Goal: Information Seeking & Learning: Check status

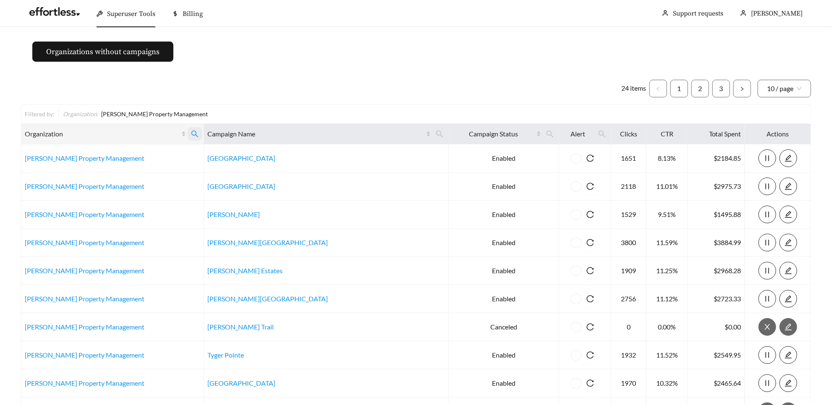
click at [194, 134] on icon "search" at bounding box center [195, 134] width 8 height 8
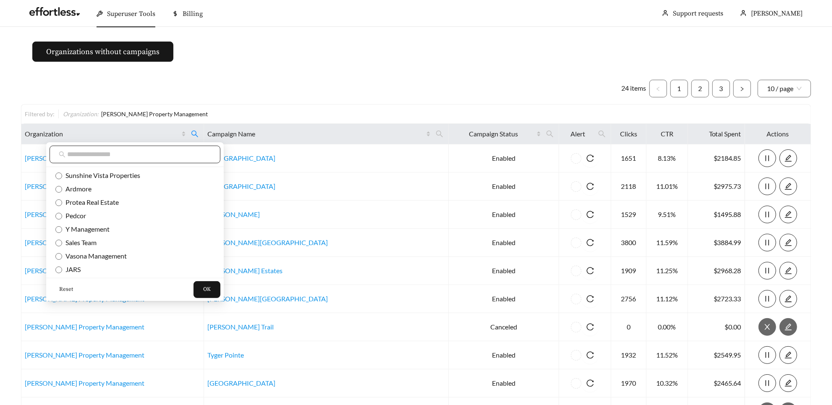
click at [157, 152] on input "text" at bounding box center [139, 155] width 144 height 10
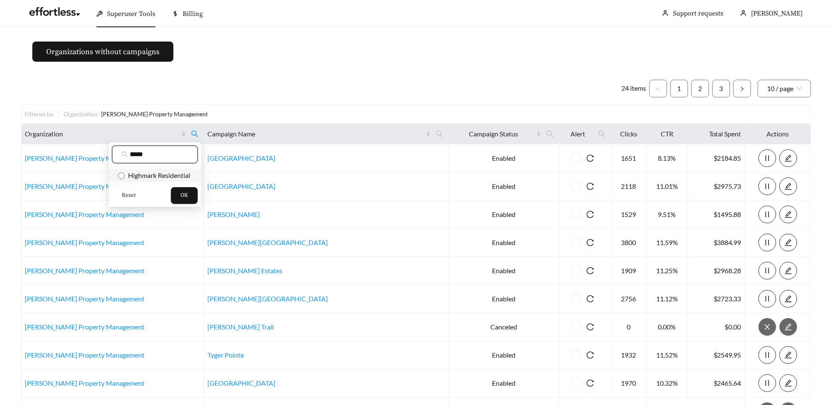
type input "*****"
click at [133, 173] on span "Highmark Residential" at bounding box center [158, 175] width 66 height 8
click at [179, 197] on button "OK" at bounding box center [184, 195] width 27 height 17
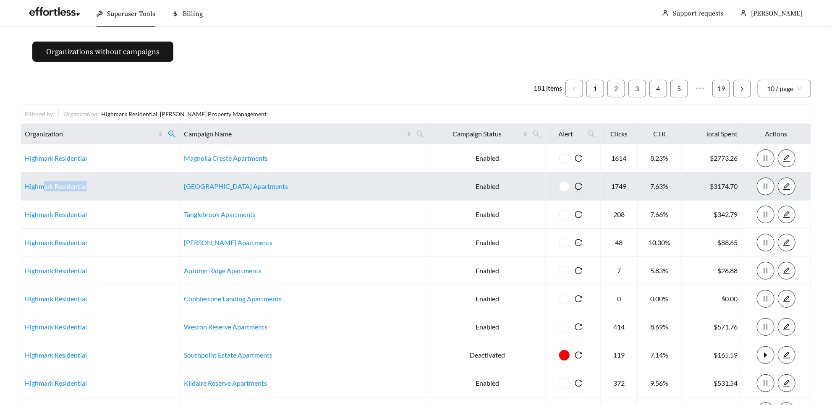
click at [45, 191] on td "Highmark Residential" at bounding box center [101, 187] width 160 height 28
click at [42, 189] on link "Highmark Residential" at bounding box center [56, 186] width 62 height 8
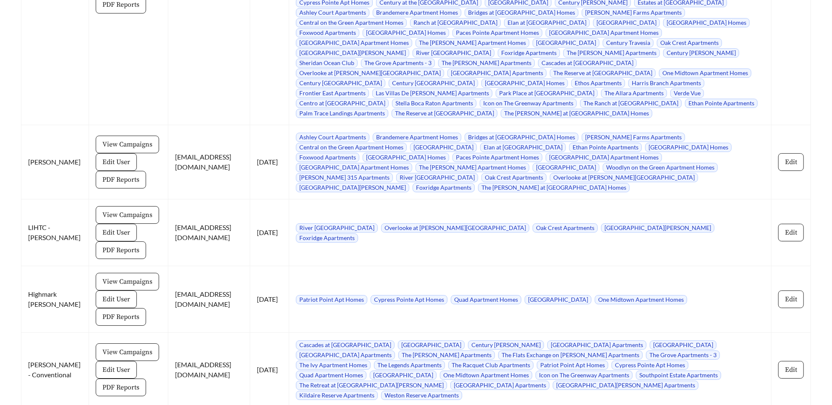
scroll to position [7899, 0]
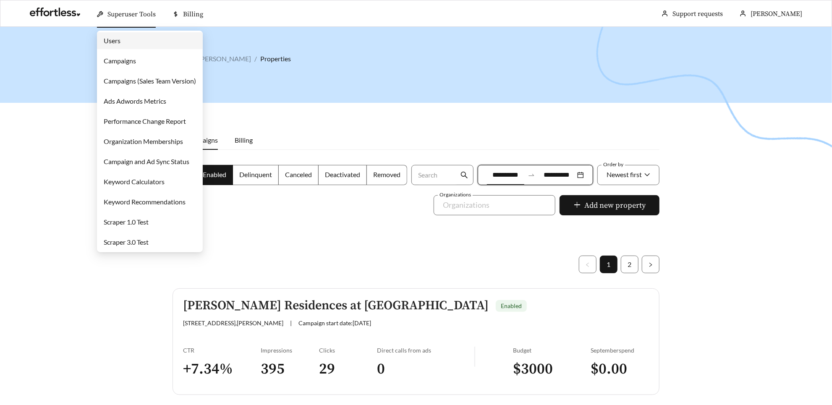
click at [135, 65] on link "Campaigns" at bounding box center [120, 61] width 32 height 8
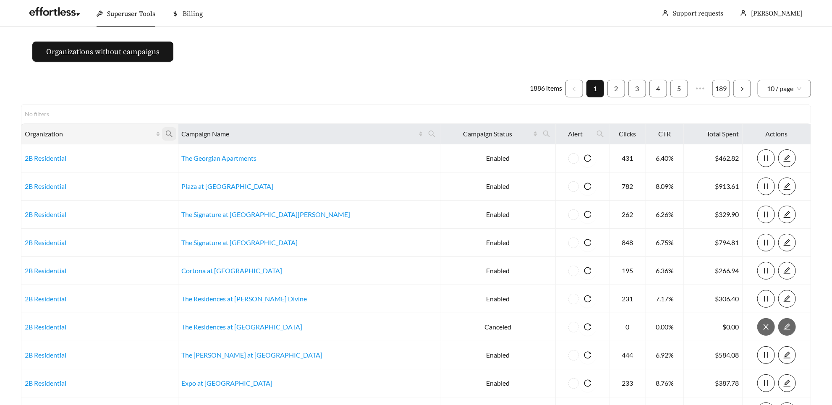
click at [172, 135] on icon "search" at bounding box center [168, 134] width 7 height 7
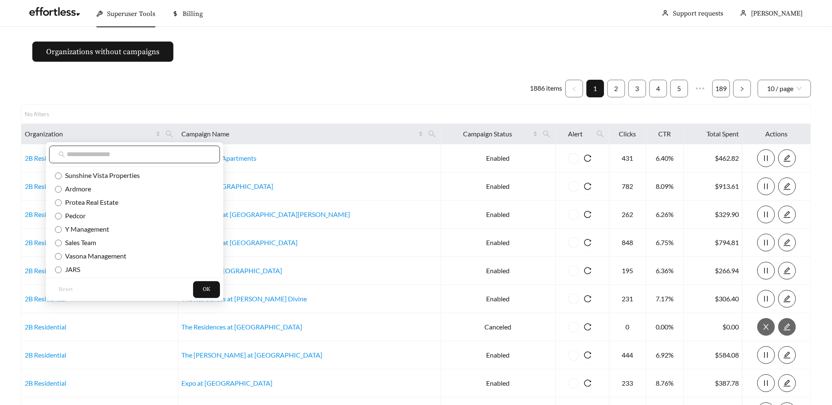
click at [154, 161] on span at bounding box center [134, 155] width 171 height 18
click at [153, 155] on input "text" at bounding box center [139, 155] width 144 height 10
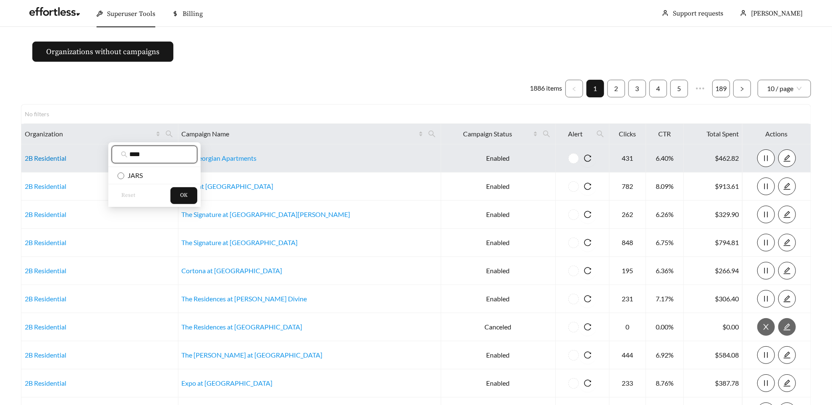
type input "****"
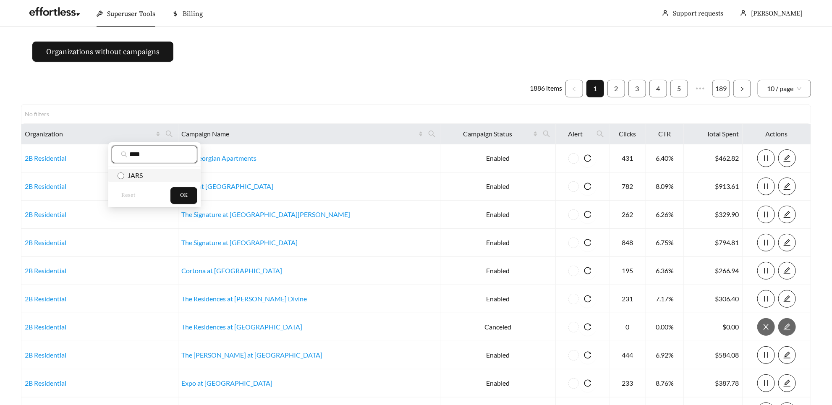
click at [137, 178] on span "JARS" at bounding box center [133, 175] width 18 height 8
click at [181, 193] on span "OK" at bounding box center [184, 196] width 8 height 8
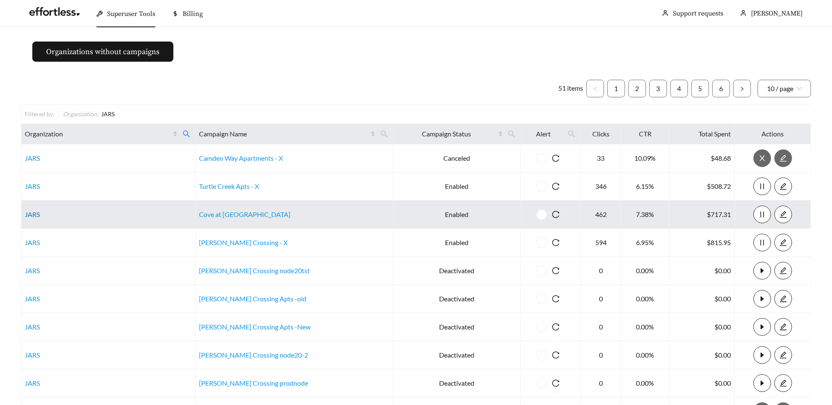
click at [30, 215] on link "JARS" at bounding box center [32, 214] width 15 height 8
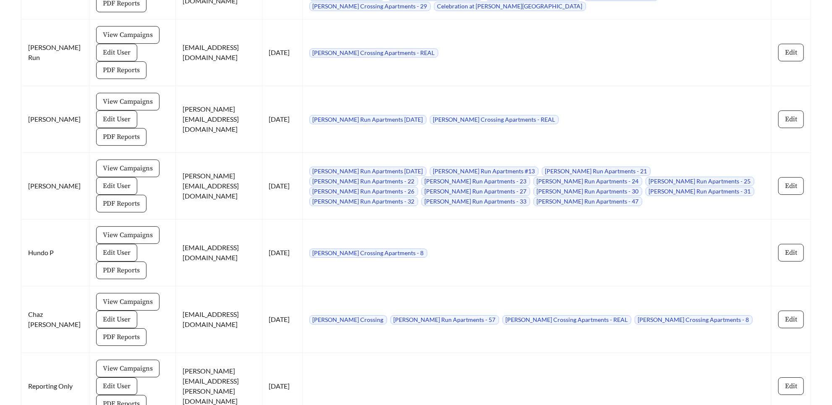
scroll to position [2185, 0]
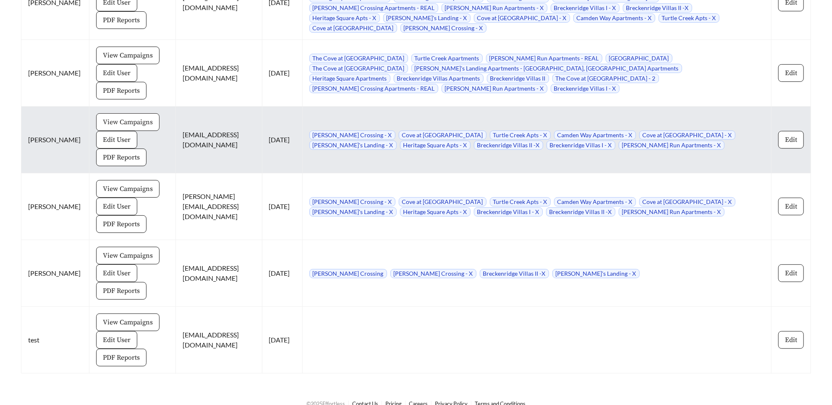
click at [144, 117] on span "View Campaigns" at bounding box center [128, 122] width 50 height 10
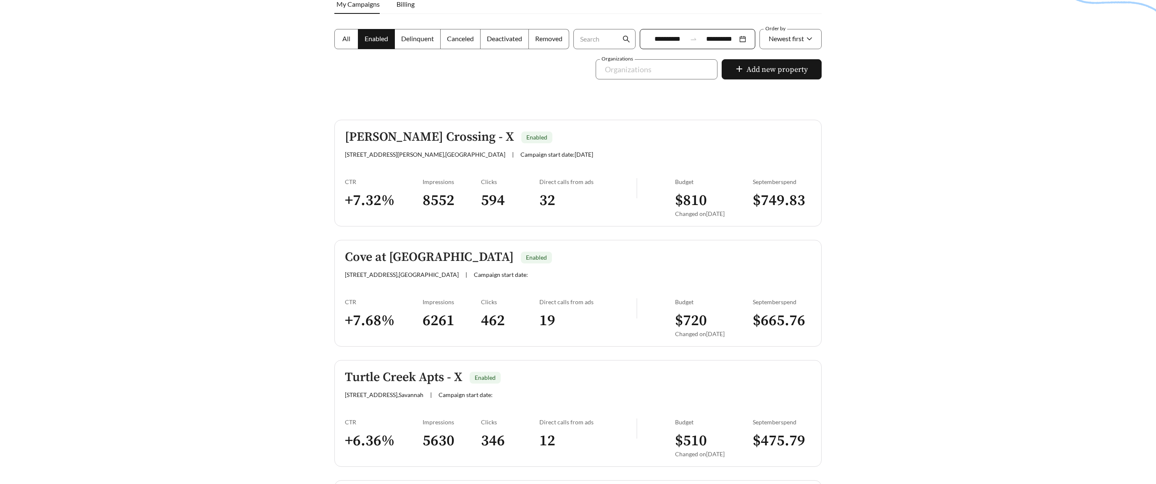
scroll to position [137, 0]
click at [572, 203] on h3 "32" at bounding box center [587, 199] width 97 height 19
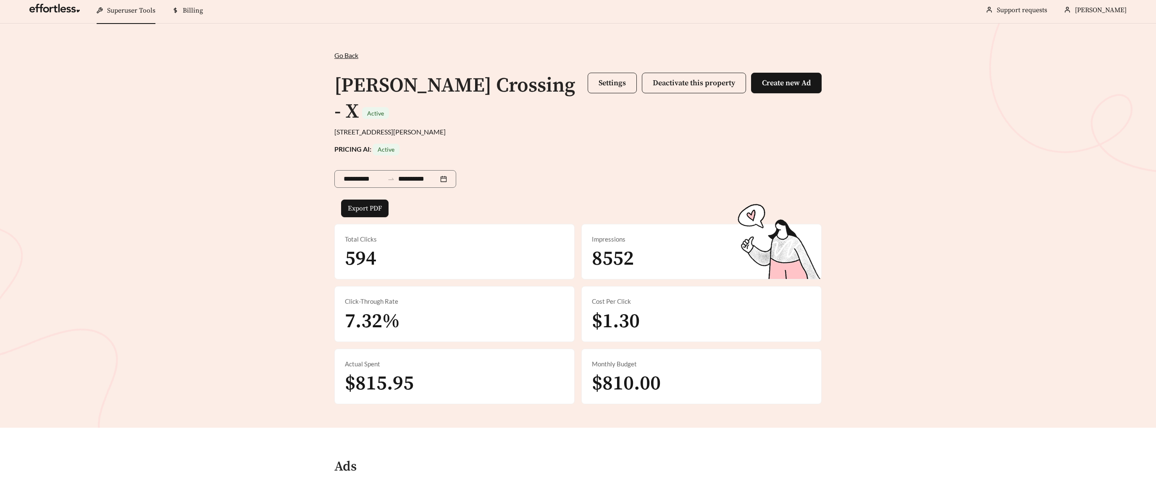
scroll to position [4, 0]
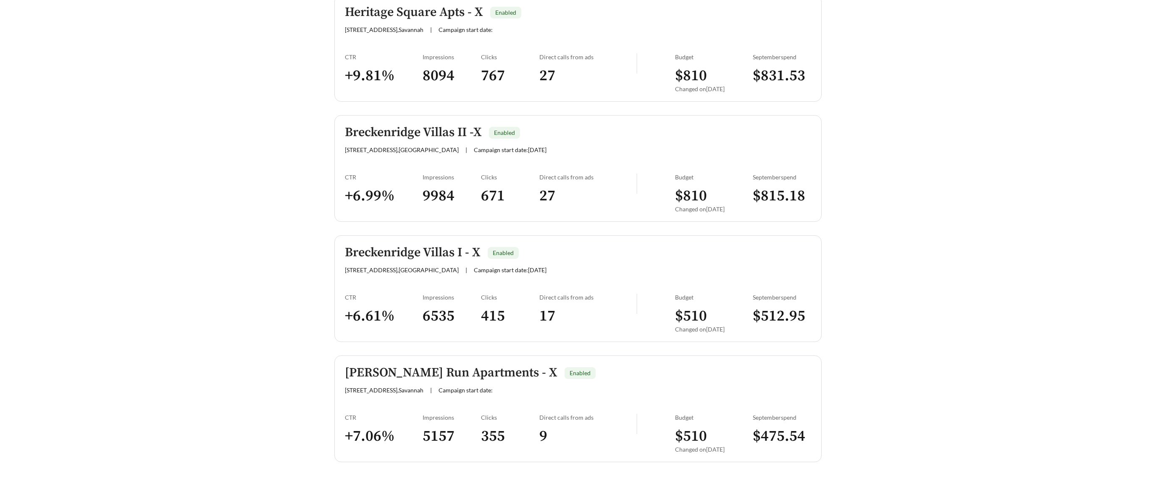
scroll to position [881, 0]
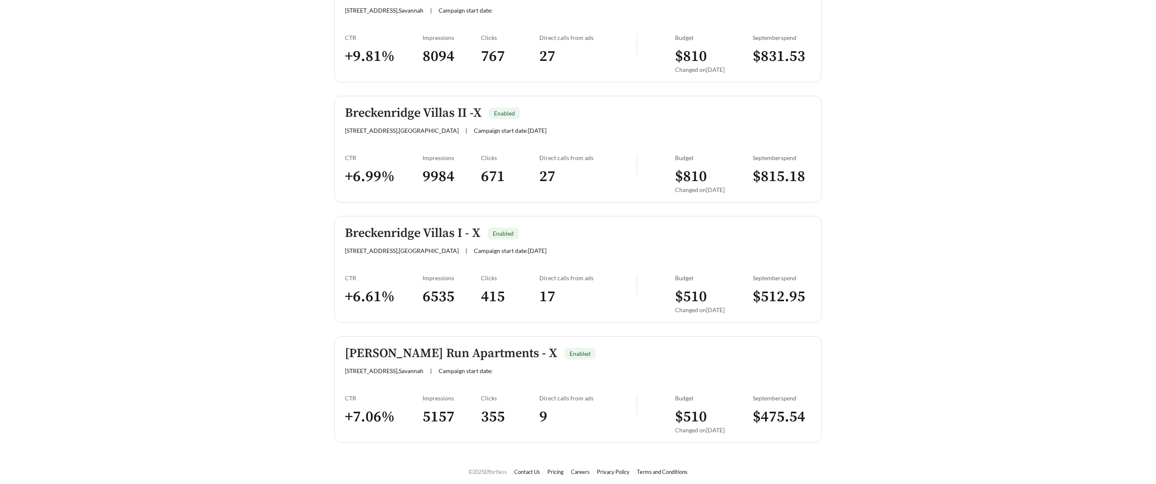
click at [380, 380] on link "Ramsey Run Apartments - X Enabled 1029 Shawnee St , Savannah | Campaign start d…" at bounding box center [577, 389] width 487 height 107
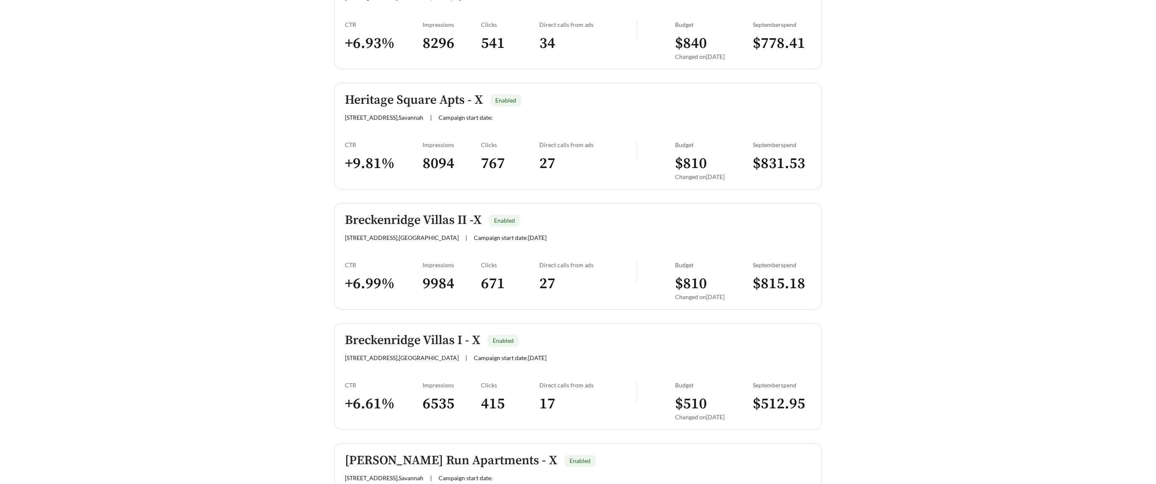
scroll to position [772, 0]
click at [370, 256] on link "Breckenridge Villas II -X Enabled 309 E Martintown Rd , North Augusta | Campaig…" at bounding box center [577, 257] width 487 height 107
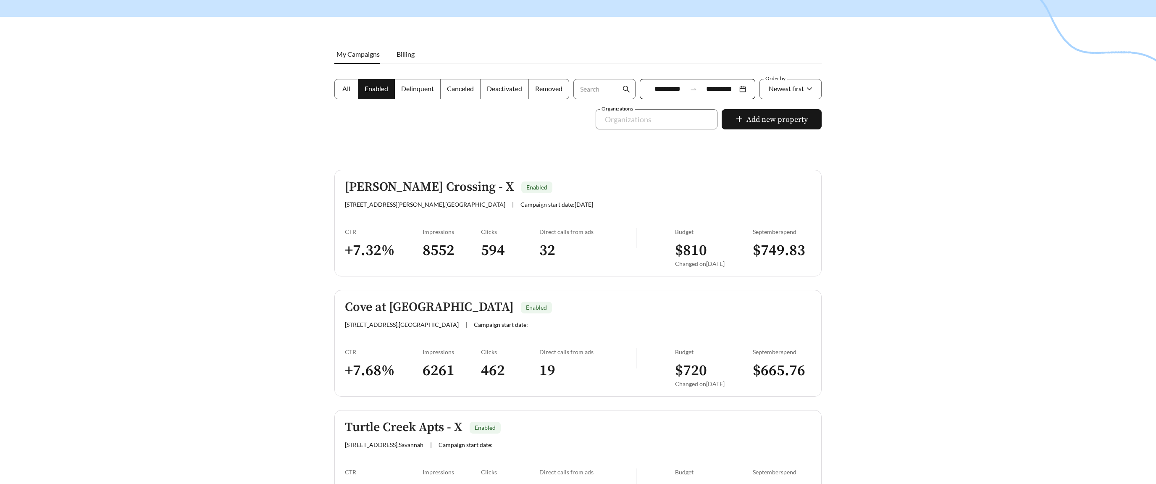
scroll to position [77, 0]
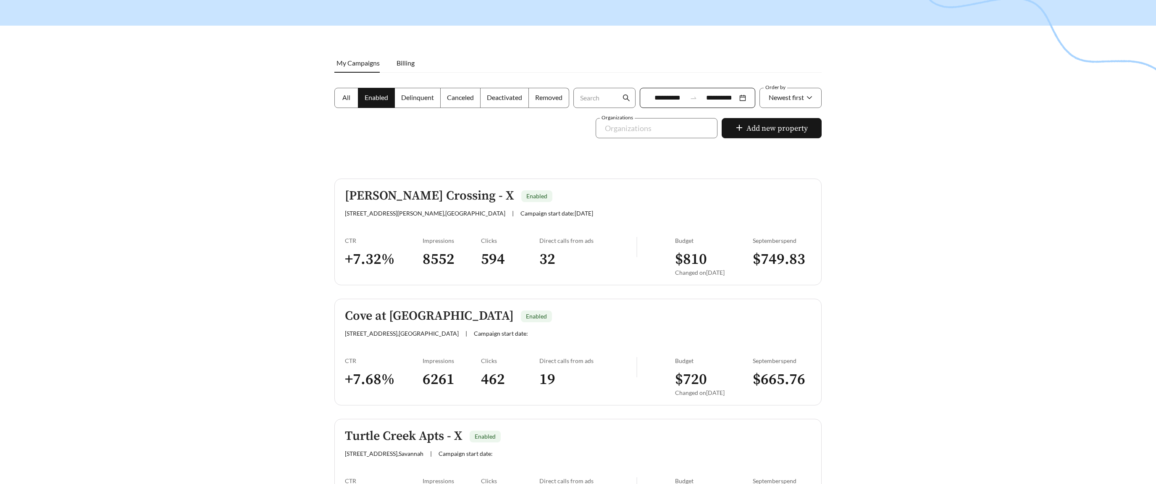
click at [408, 239] on div "CTR" at bounding box center [384, 240] width 78 height 7
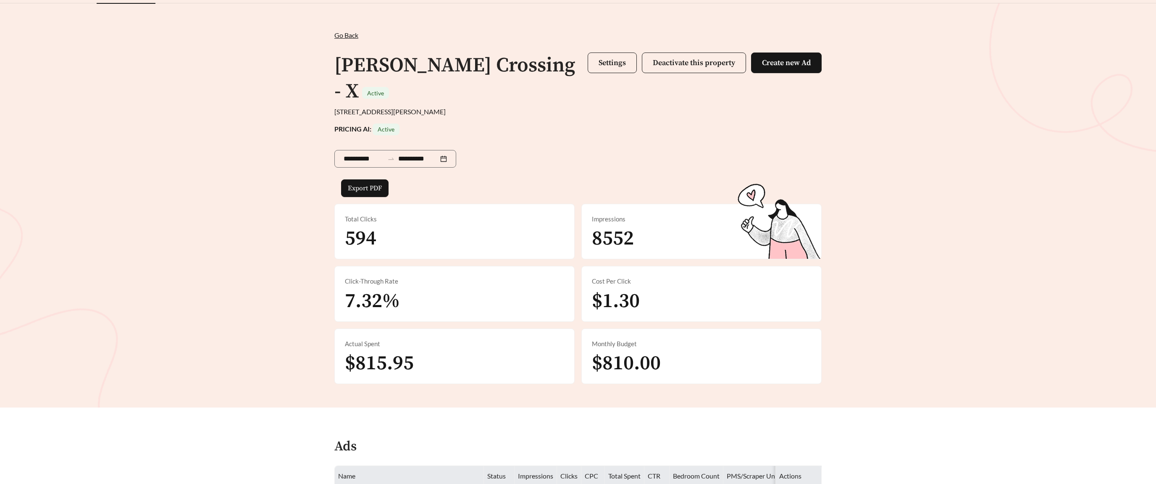
scroll to position [24, 0]
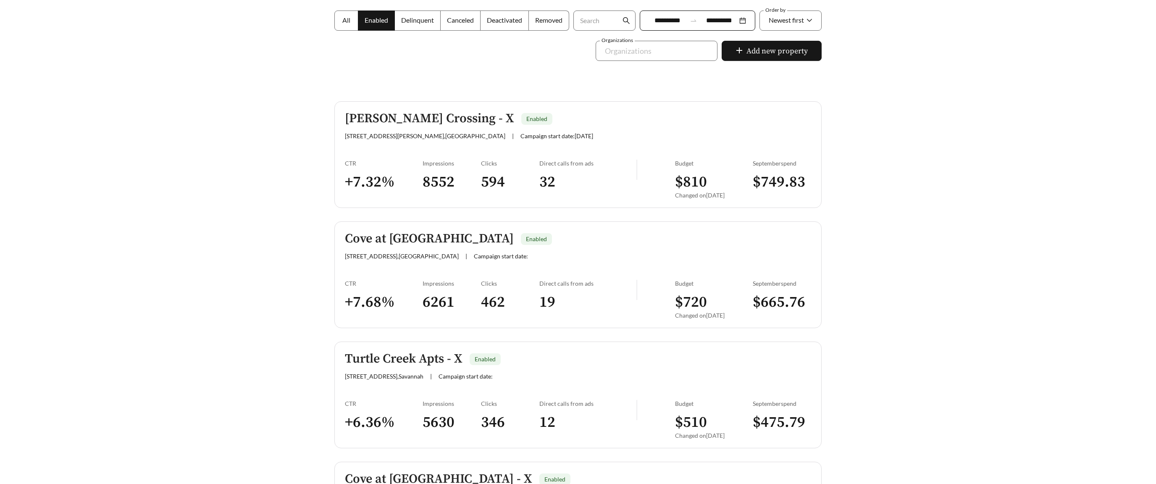
scroll to position [157, 0]
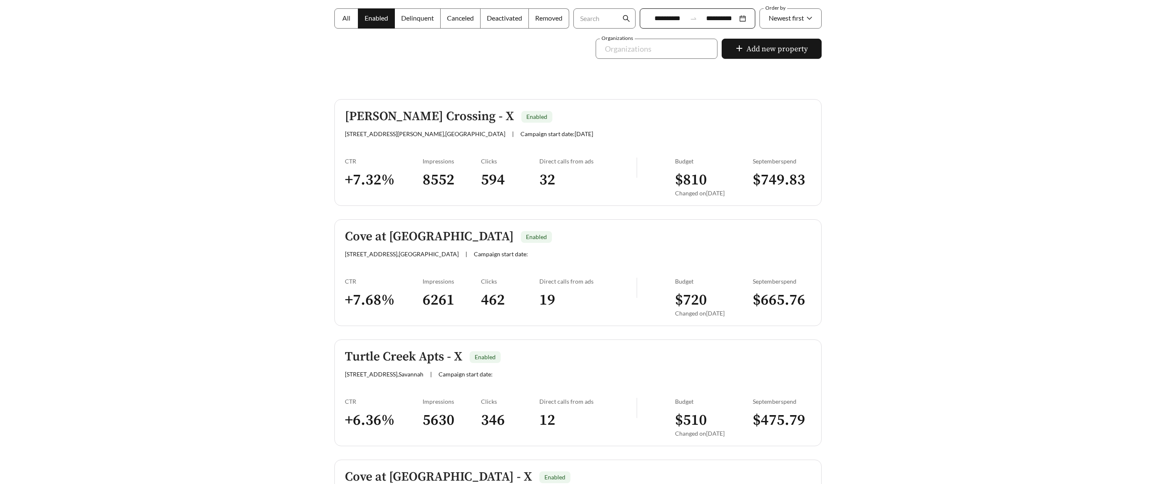
click at [372, 279] on div "CTR" at bounding box center [384, 281] width 78 height 7
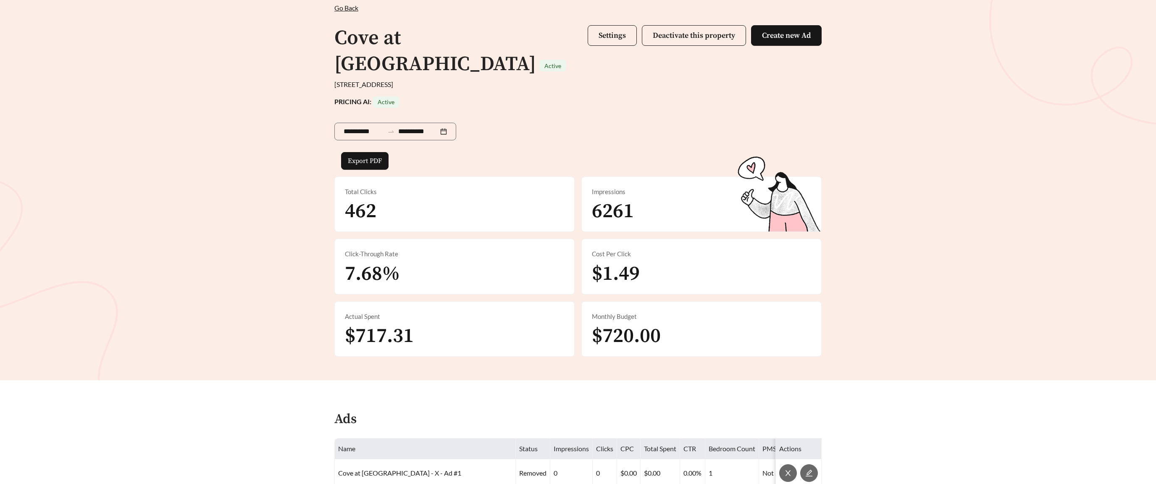
scroll to position [47, 0]
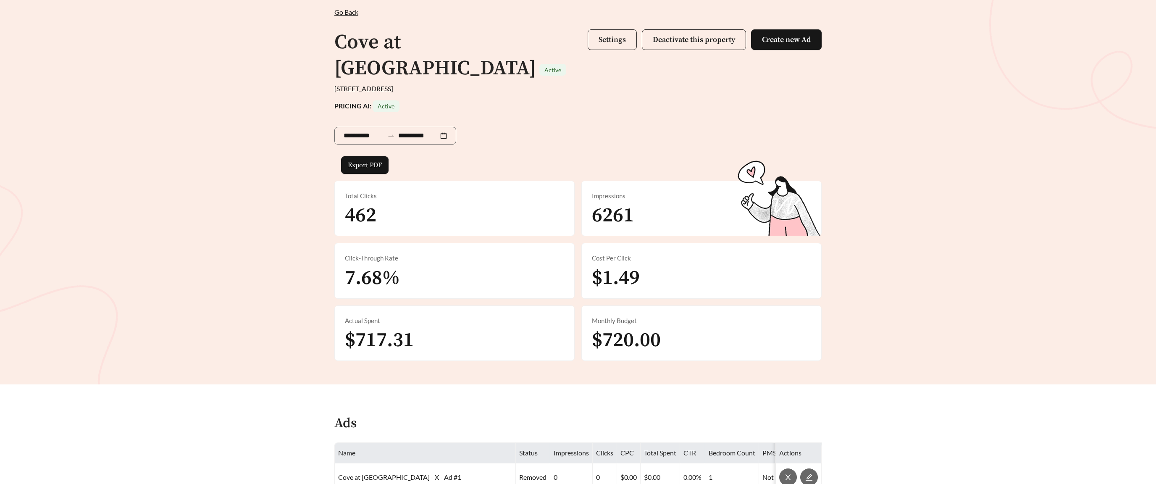
click at [605, 48] on button "Settings" at bounding box center [612, 39] width 49 height 21
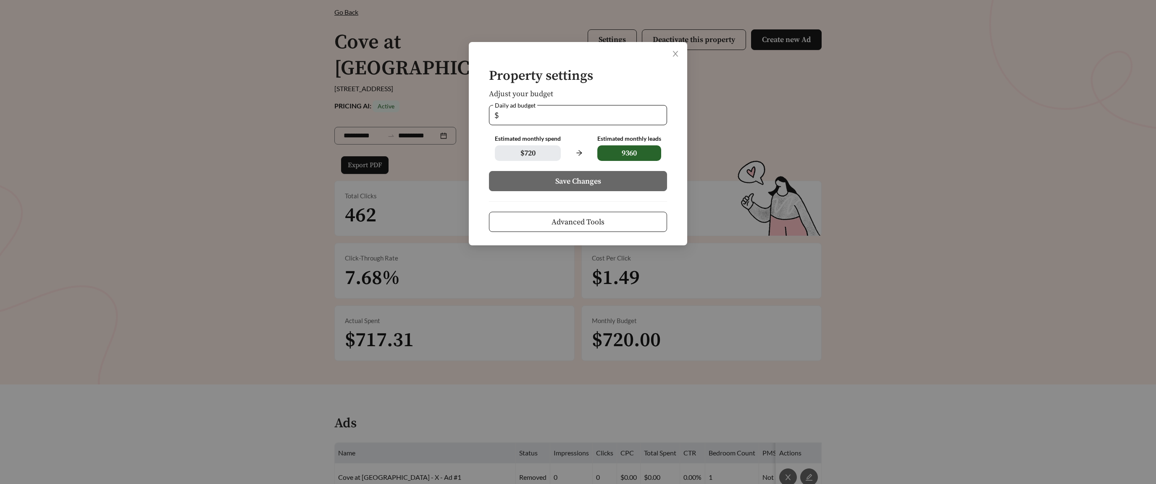
click at [300, 78] on div "Property settings Adjust your budget Daily ad budget $ ** Estimated monthly spe…" at bounding box center [578, 242] width 1156 height 484
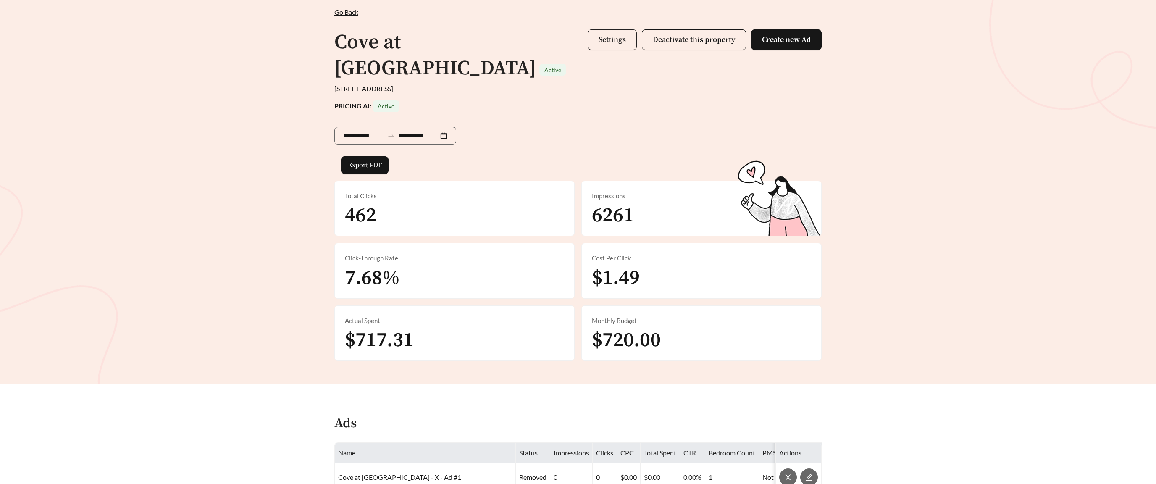
scroll to position [0, 0]
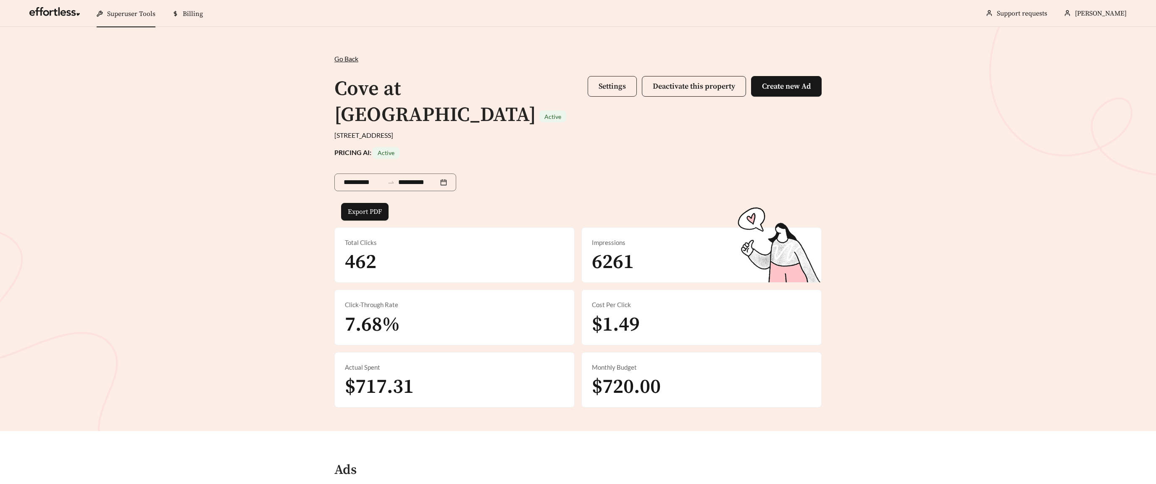
click at [603, 89] on span "Settings" at bounding box center [611, 86] width 27 height 10
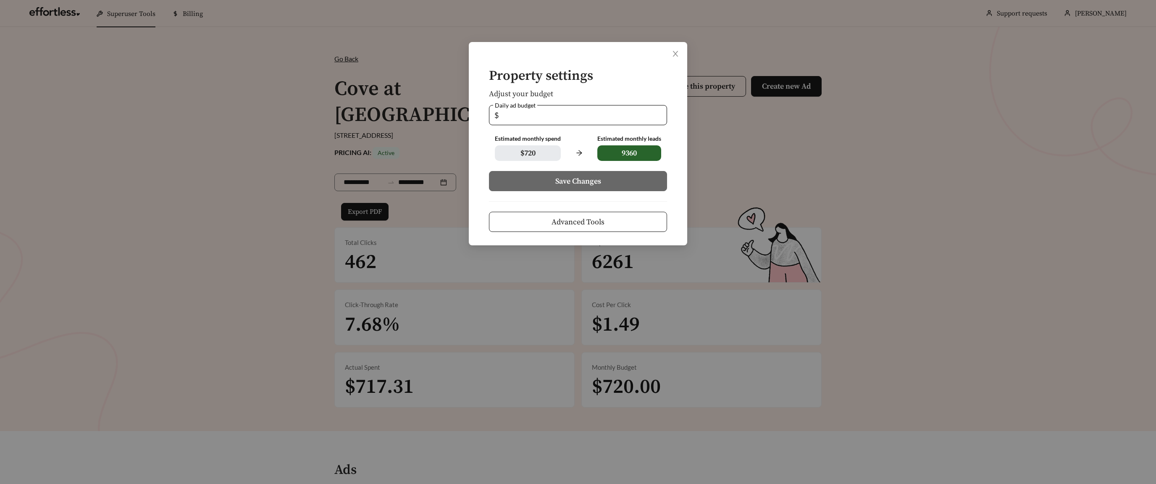
click at [574, 219] on span "Advanced Tools" at bounding box center [577, 221] width 53 height 11
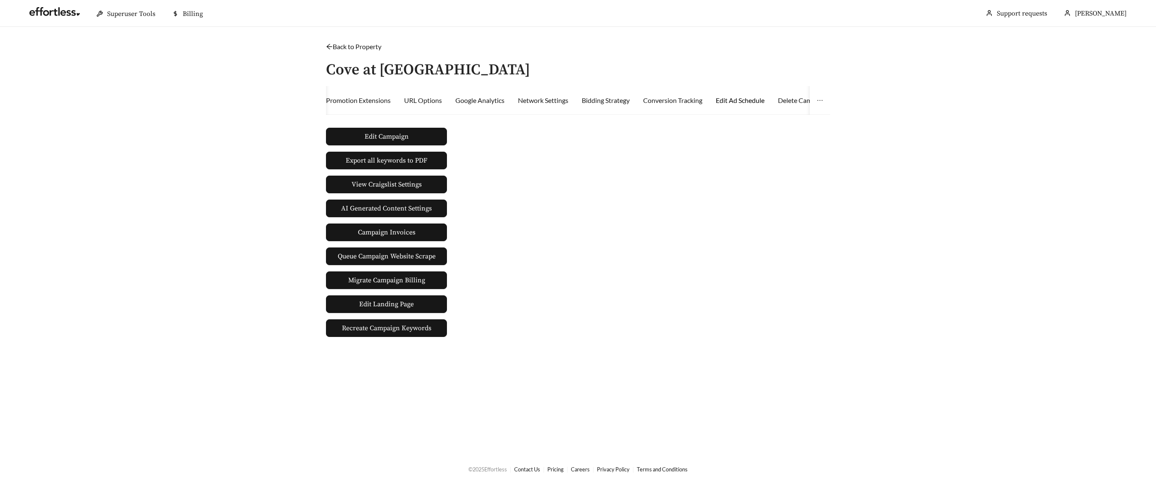
click at [748, 100] on div "Edit Ad Schedule" at bounding box center [740, 100] width 49 height 10
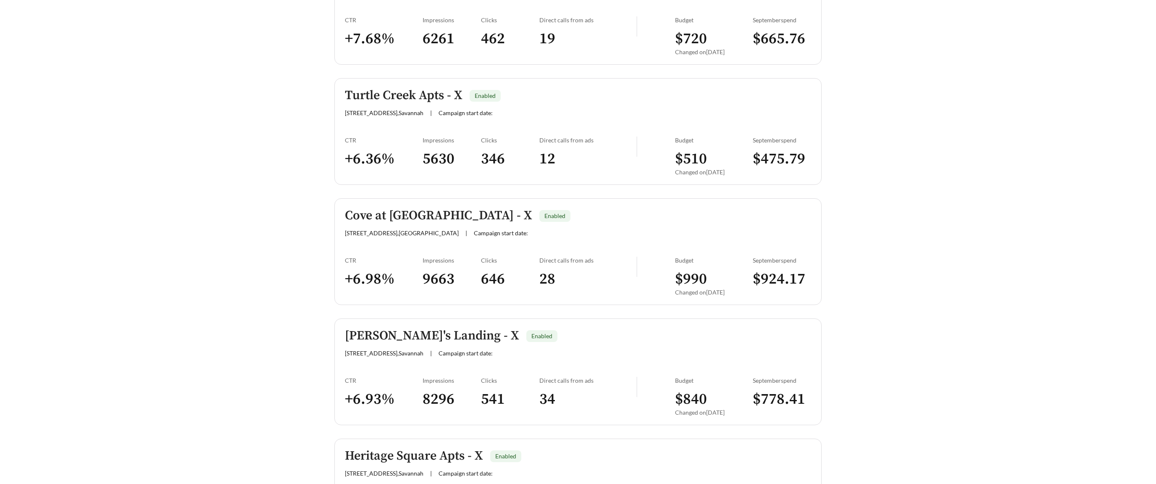
scroll to position [418, 0]
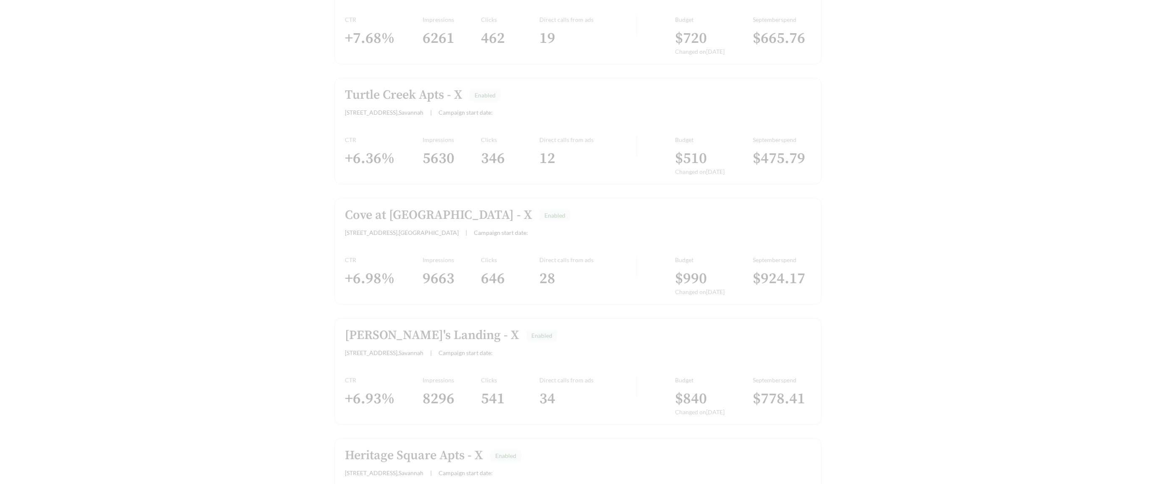
click at [382, 248] on div "Archer Crossing - X Enabled 117 Timmerman St , Warrenville | Campaign start dat…" at bounding box center [577, 371] width 487 height 1068
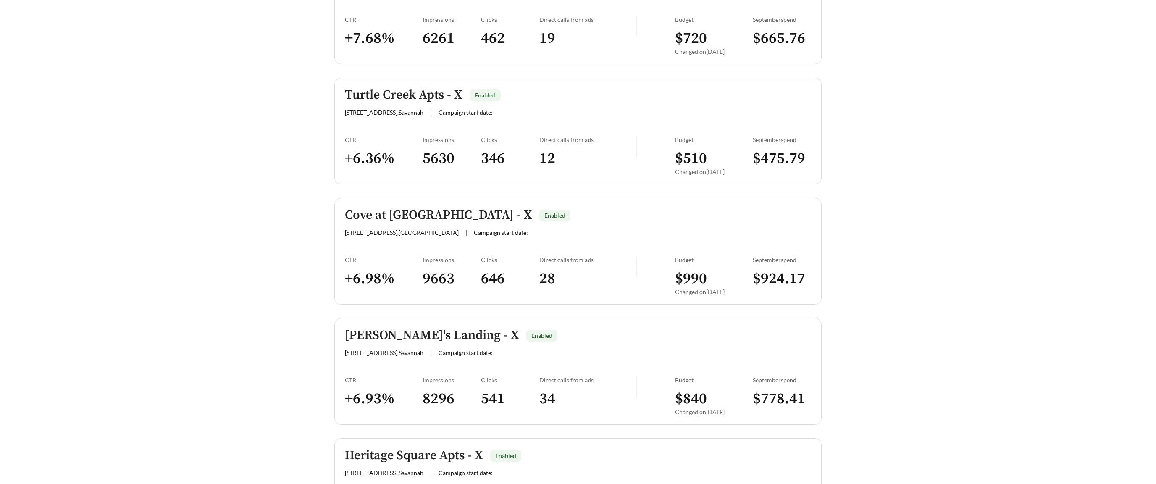
click at [371, 247] on link "Cove at Golden Isles - X Enabled 3200 Cypress Mill Rd , Brunswick | Campaign st…" at bounding box center [577, 251] width 487 height 107
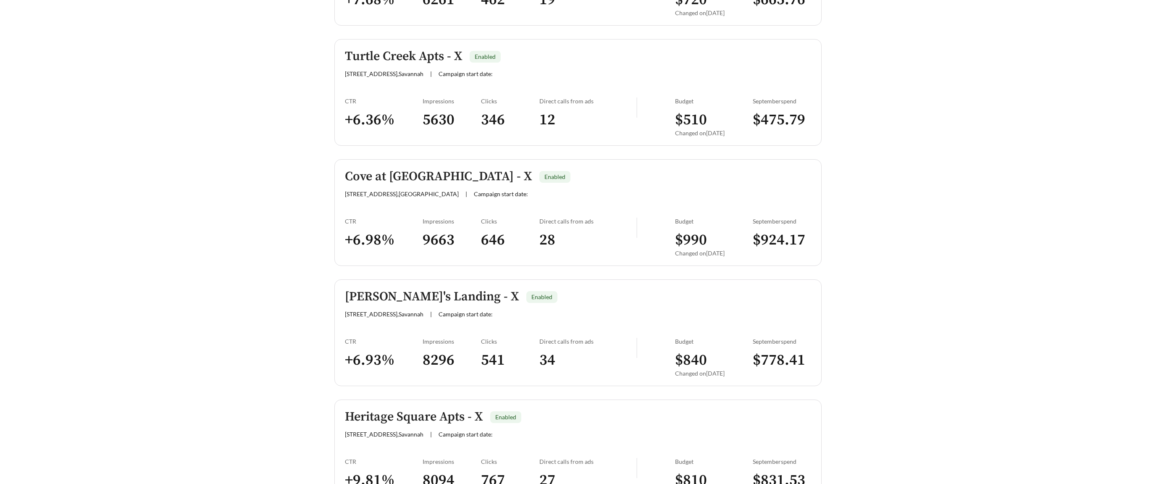
scroll to position [458, 0]
click at [416, 319] on link "Joseph's Landing - X Enabled 12350 Mercy Blvd , Savannah | Campaign start date:…" at bounding box center [577, 331] width 487 height 107
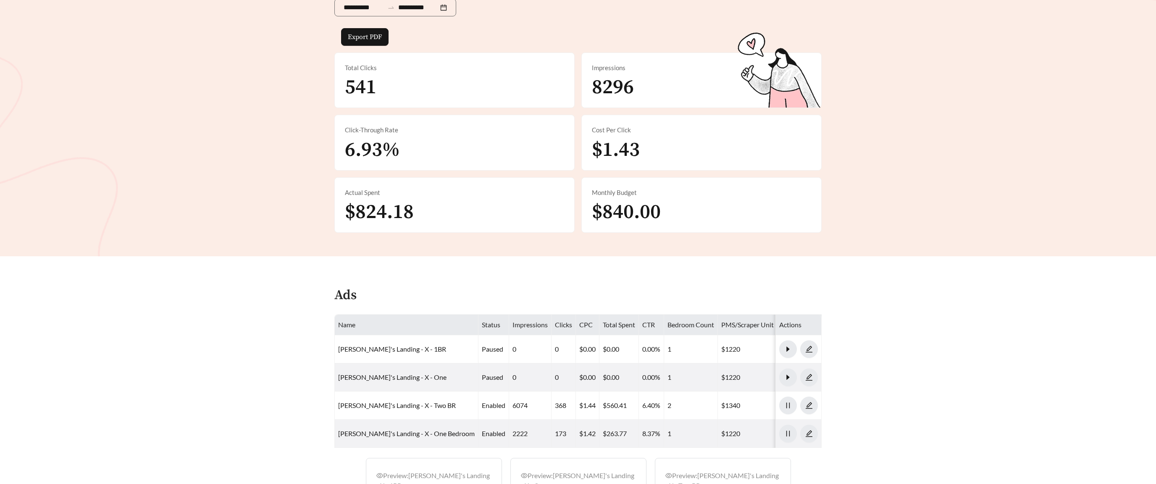
scroll to position [174, 0]
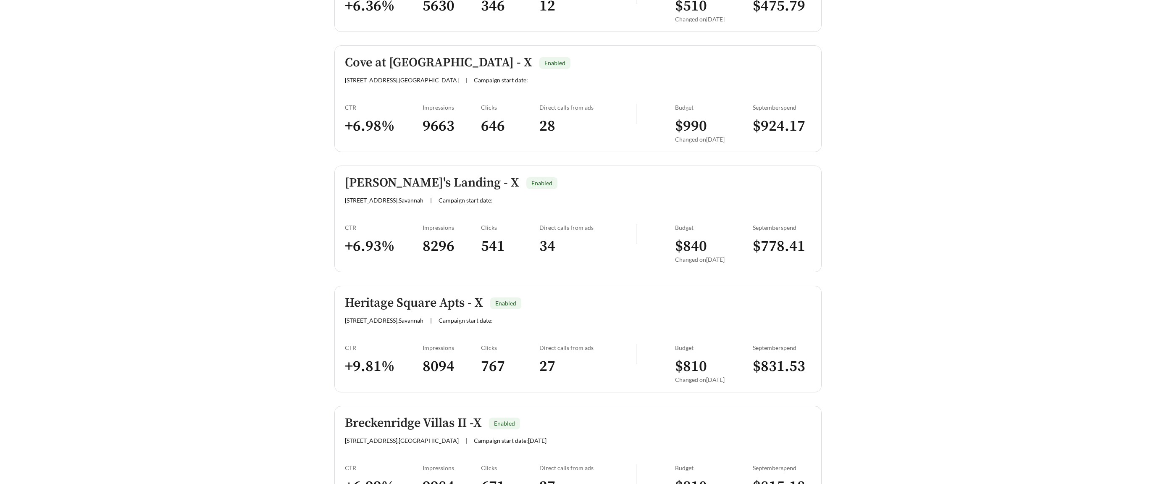
scroll to position [592, 0]
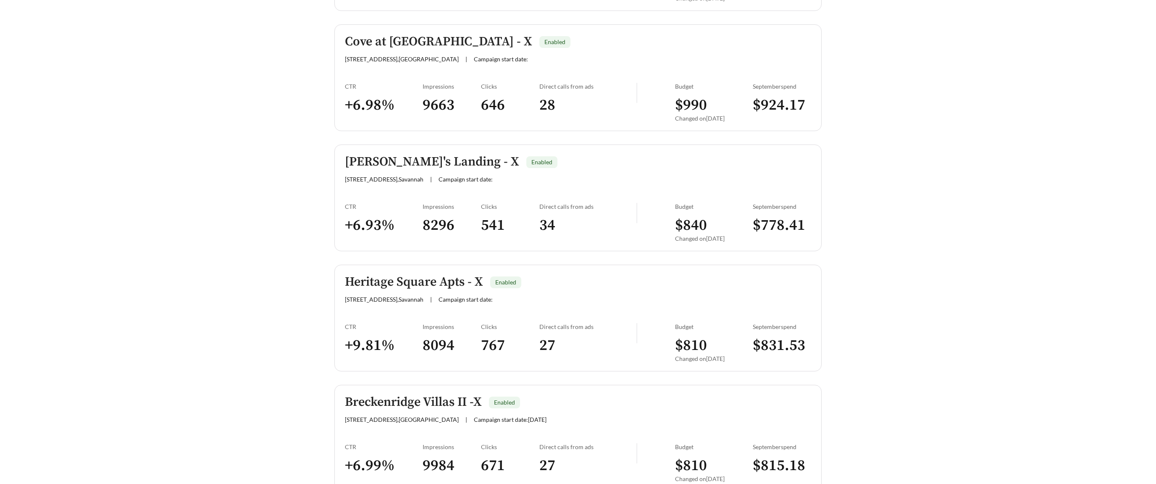
click at [402, 331] on div "CTR + 9.81 %" at bounding box center [384, 345] width 78 height 45
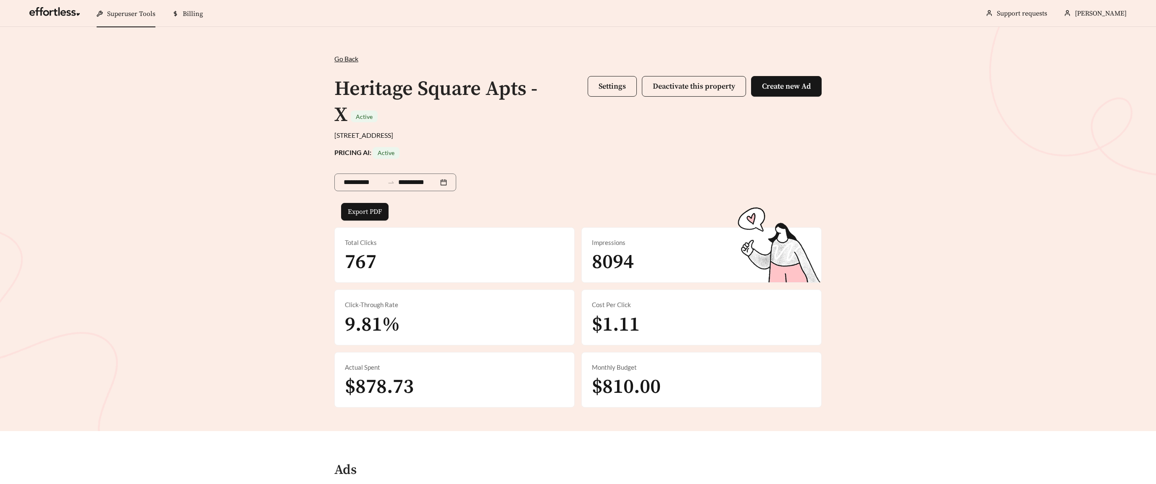
scroll to position [592, 0]
